Goal: Information Seeking & Learning: Learn about a topic

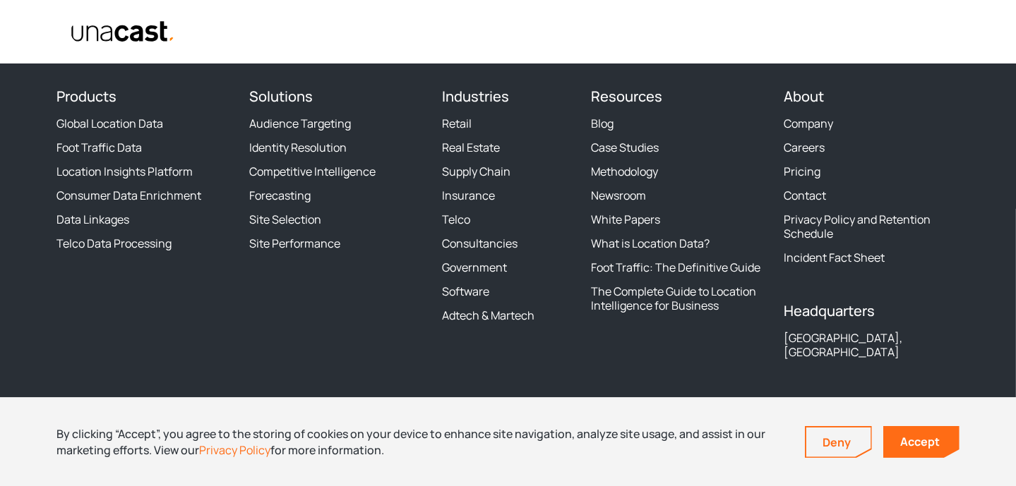
scroll to position [5350, 0]
click at [122, 146] on link "Foot Traffic Data" at bounding box center [98, 147] width 85 height 14
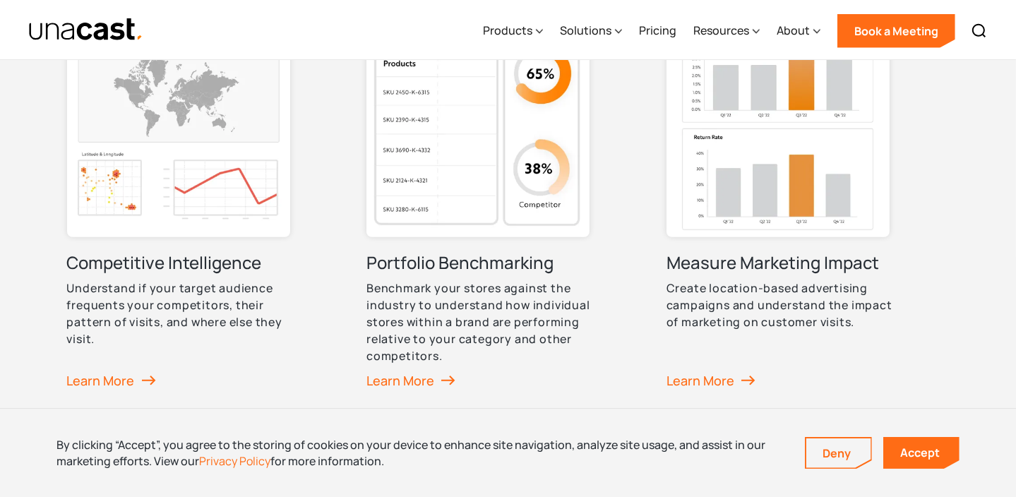
scroll to position [1177, 0]
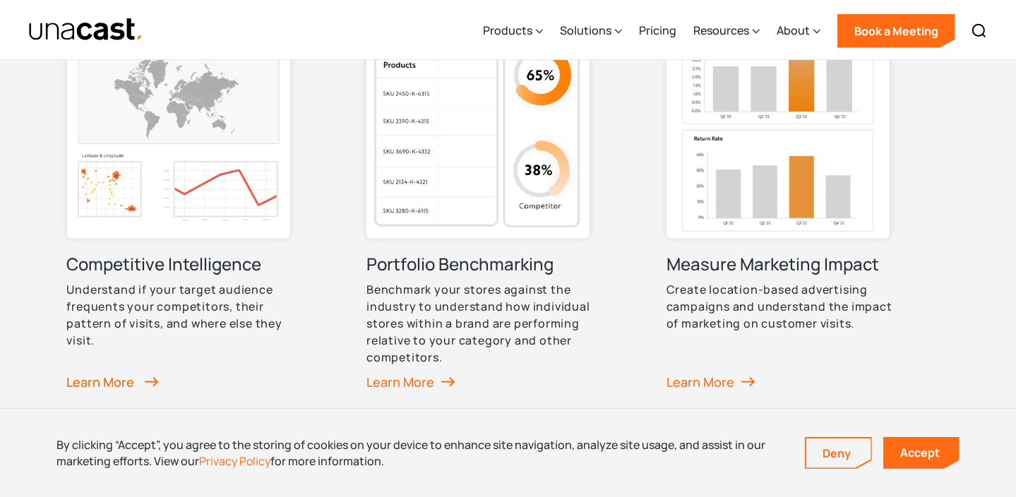
click at [120, 378] on div "Learn More" at bounding box center [113, 381] width 92 height 21
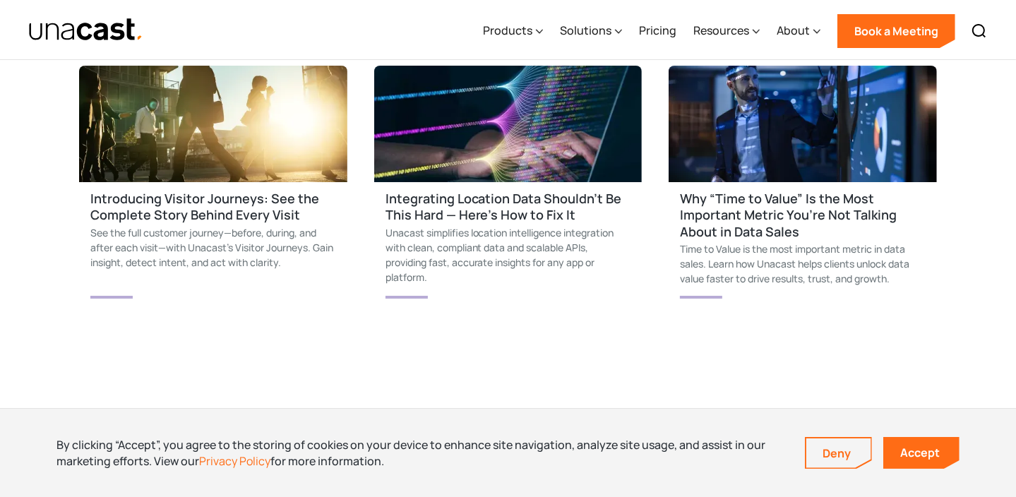
scroll to position [4861, 0]
